Goal: Task Accomplishment & Management: Manage account settings

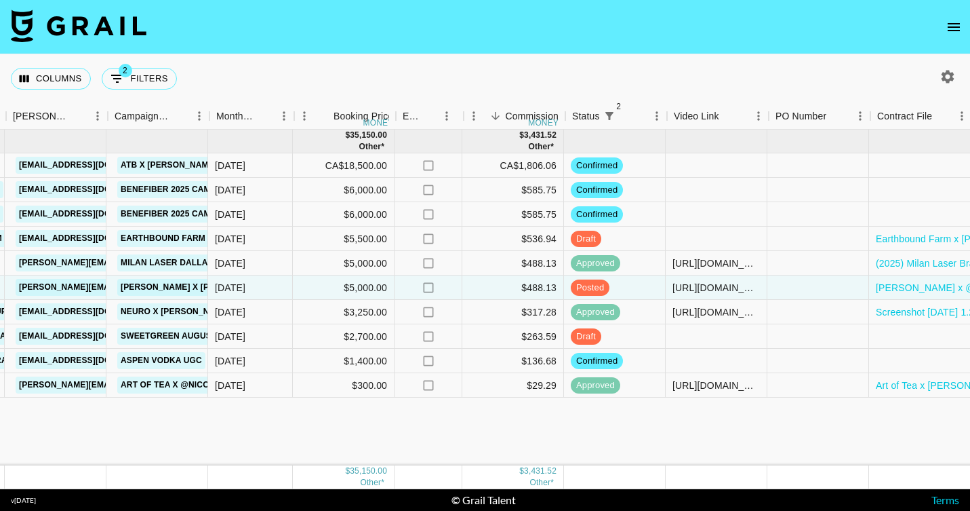
scroll to position [0, 542]
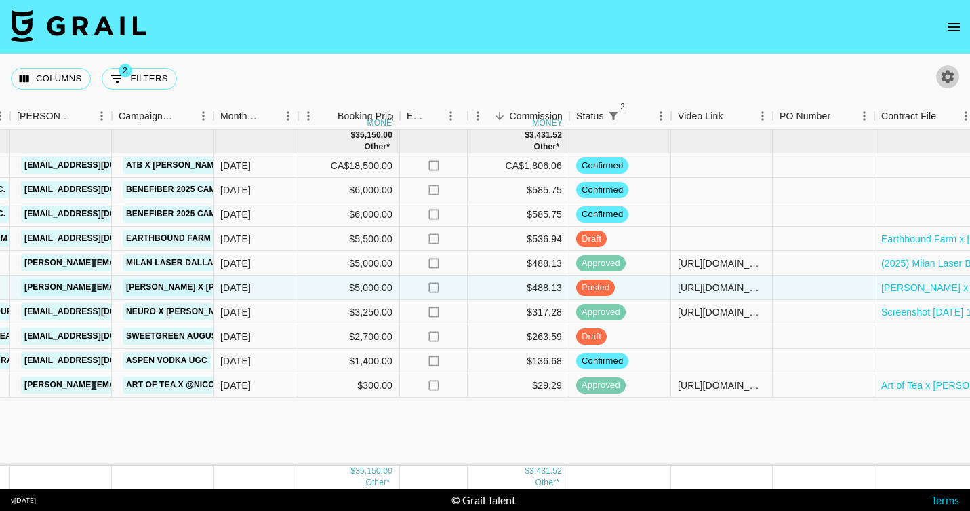
click at [945, 79] on icon "button" at bounding box center [948, 76] width 13 height 13
select select "Aug '25"
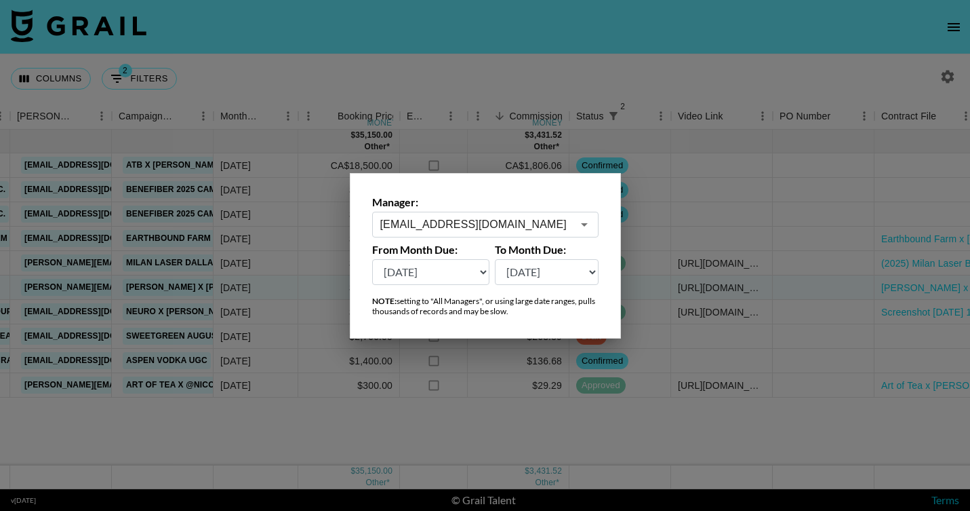
click at [492, 221] on input "cayman@grail-talent.com" at bounding box center [476, 224] width 192 height 16
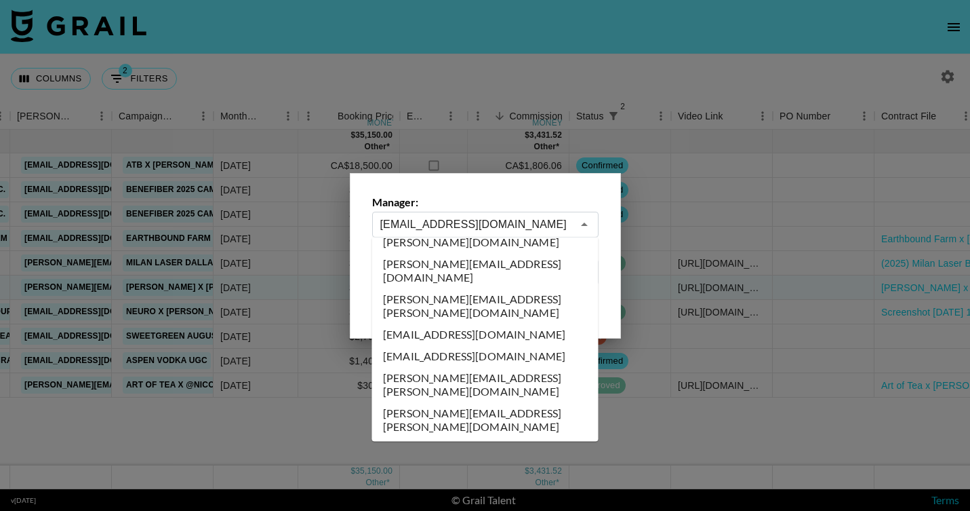
scroll to position [1387, 0]
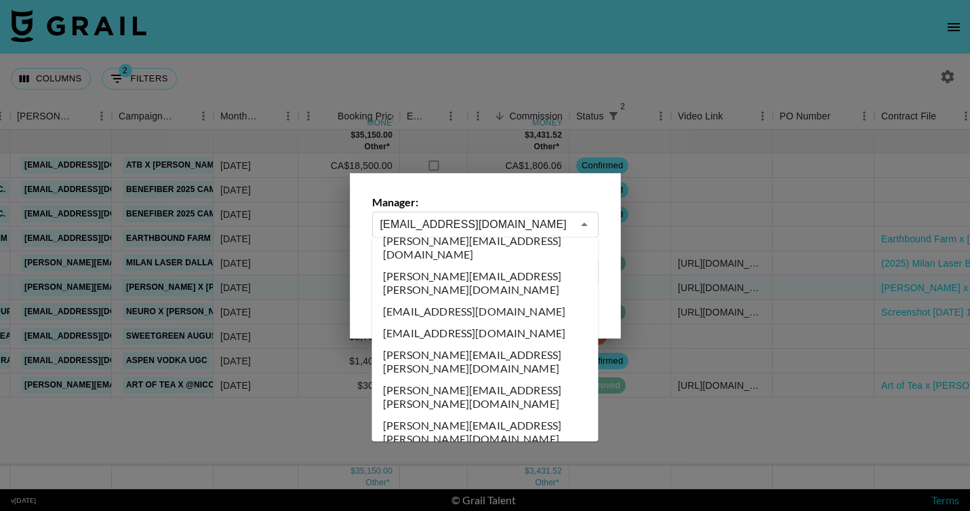
type input "celena.danahy@grail-talent.com"
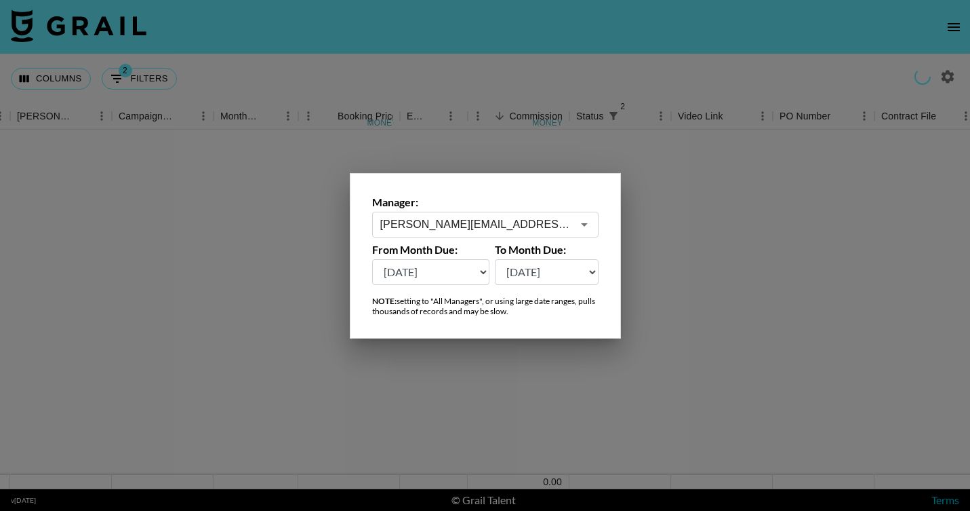
click at [450, 275] on select "Aug '26 Jul '26 Jun '26 May '26 Apr '26 Mar '26 Feb '26 Jan '26 Dec '25 Nov '25…" at bounding box center [431, 272] width 118 height 26
select select "Jun '25"
click at [418, 45] on div at bounding box center [485, 255] width 970 height 511
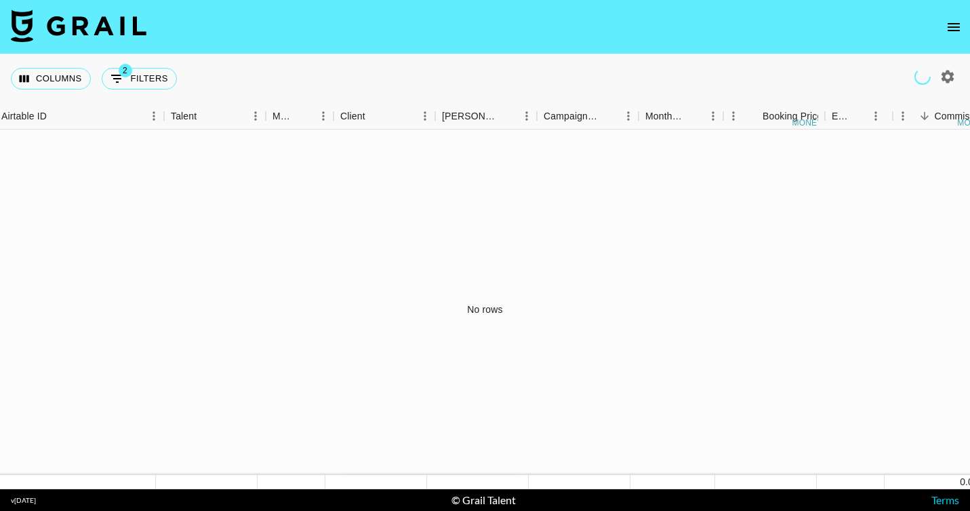
scroll to position [0, 117]
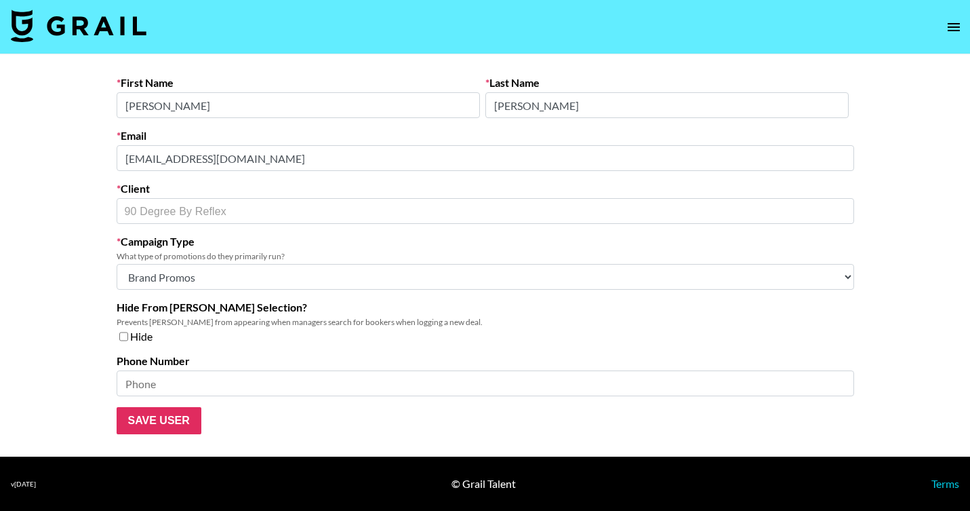
select select "Brand"
